Goal: Information Seeking & Learning: Learn about a topic

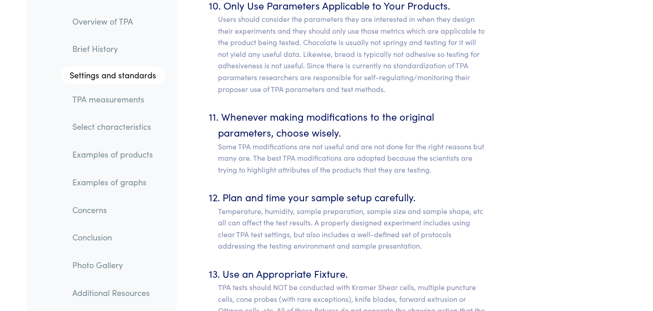
scroll to position [5105, 0]
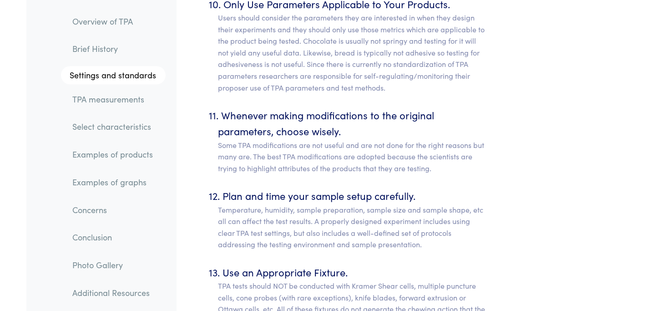
click at [68, 23] on link "Overview of TPA" at bounding box center [116, 21] width 100 height 21
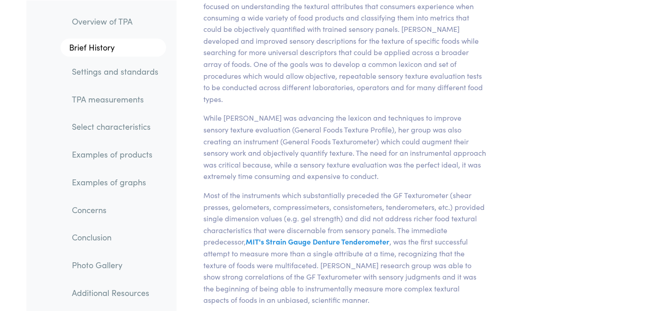
scroll to position [685, 0]
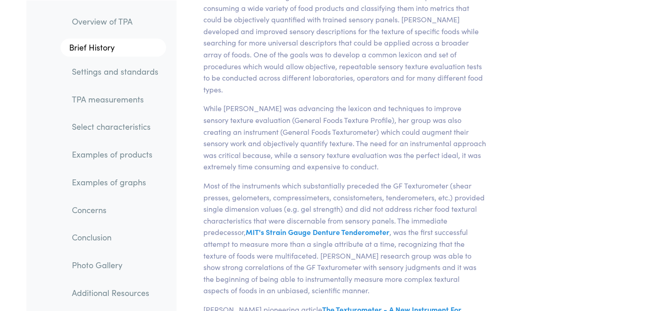
click at [116, 157] on link "Examples of products" at bounding box center [115, 154] width 101 height 21
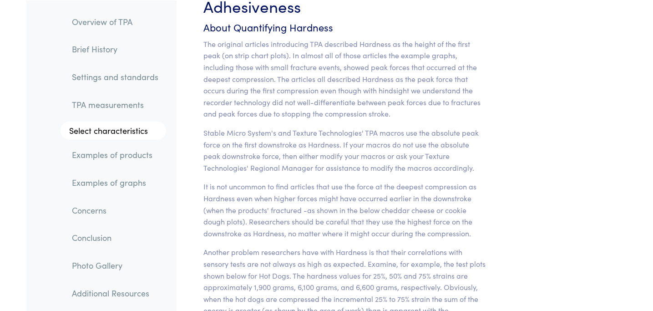
click at [106, 97] on link "TPA measurements" at bounding box center [115, 104] width 101 height 21
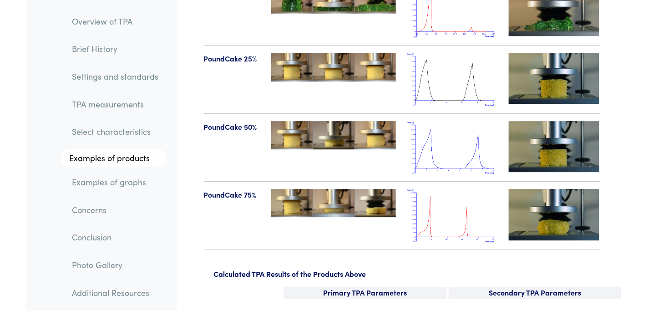
scroll to position [10705, 0]
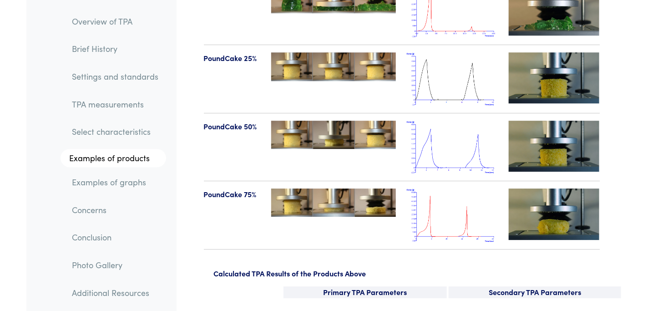
click at [425, 197] on img at bounding box center [452, 214] width 91 height 53
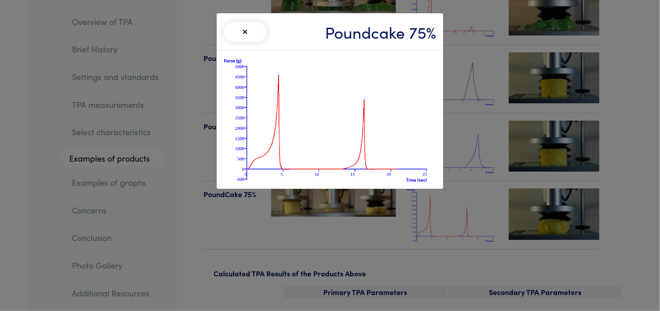
click at [405, 159] on img at bounding box center [330, 120] width 212 height 124
click at [618, 103] on div "× Poundcake 75%" at bounding box center [330, 155] width 660 height 311
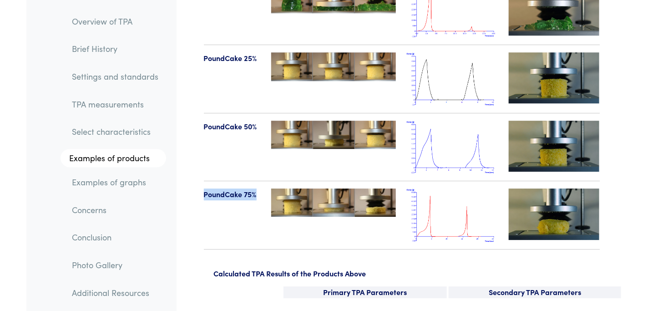
drag, startPoint x: 257, startPoint y: 170, endPoint x: 202, endPoint y: 173, distance: 55.2
click at [202, 188] on div "PoundCake 75%" at bounding box center [232, 214] width 68 height 53
copy p "PoundCake 75%"
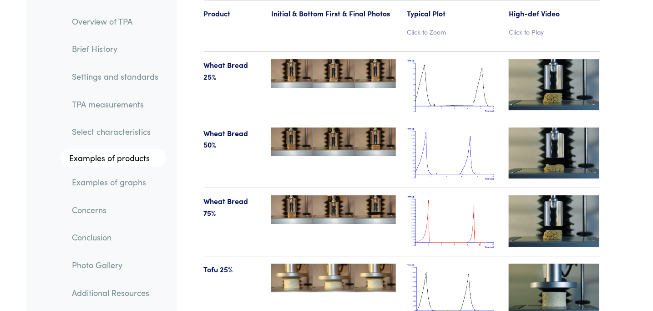
scroll to position [9473, 0]
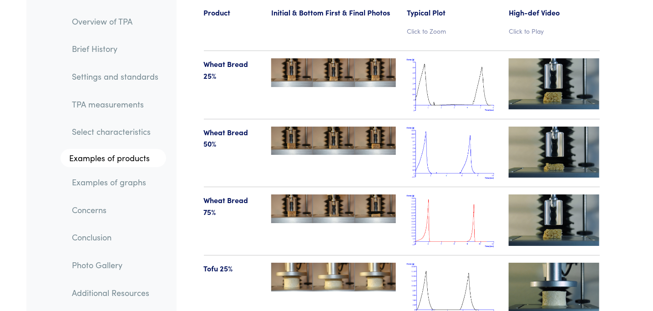
click at [458, 202] on img at bounding box center [452, 220] width 91 height 53
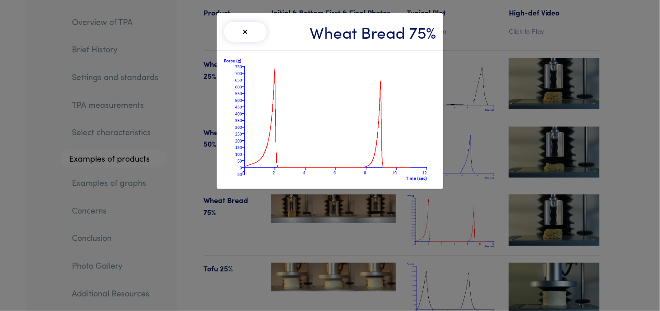
click at [321, 247] on div "× Wheat Bread 75%" at bounding box center [330, 155] width 660 height 311
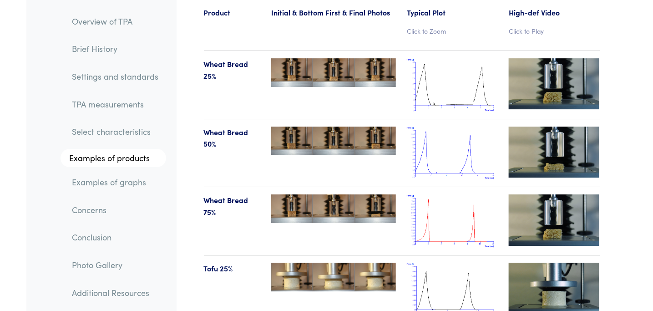
click at [534, 194] on img at bounding box center [554, 219] width 91 height 51
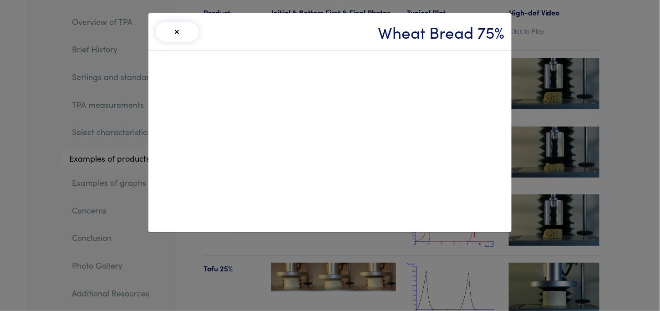
click at [587, 240] on div "× Wheat Bread 75%" at bounding box center [330, 155] width 660 height 311
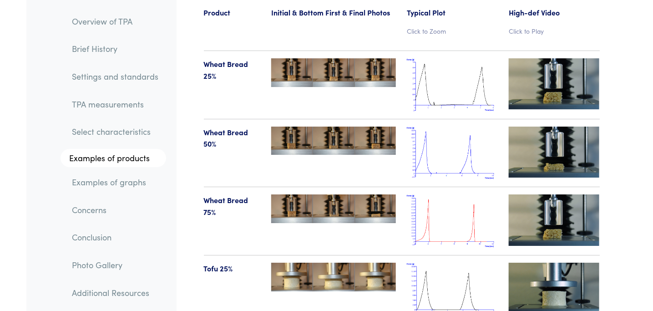
click at [566, 194] on img at bounding box center [554, 219] width 91 height 51
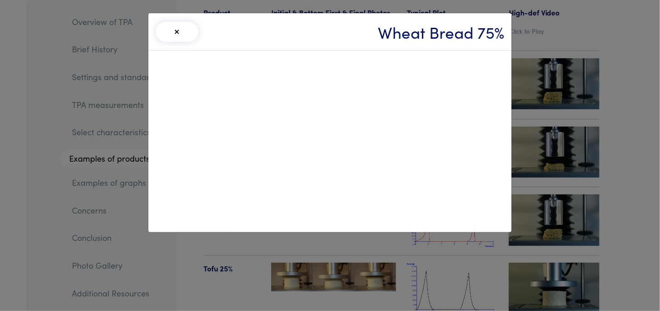
click at [543, 251] on div "× Wheat Bread 75%" at bounding box center [330, 155] width 660 height 311
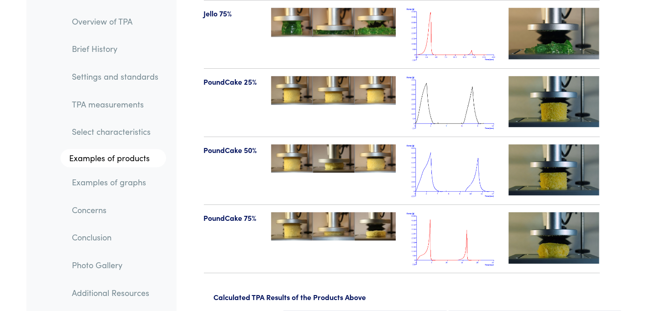
scroll to position [10682, 0]
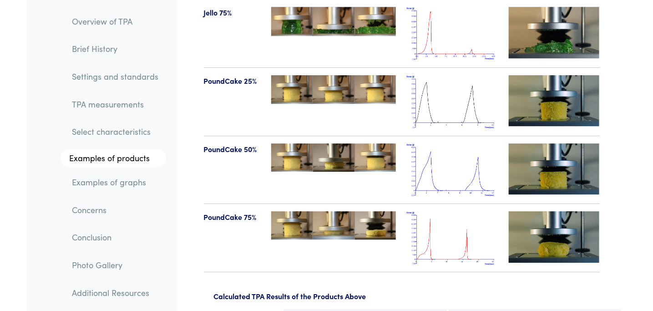
click at [576, 211] on img at bounding box center [554, 236] width 91 height 51
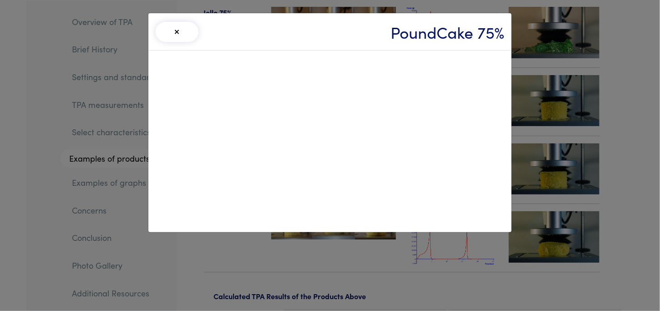
click at [455, 252] on div "× PoundCake 75%" at bounding box center [330, 155] width 660 height 311
